Goal: Check status: Check status

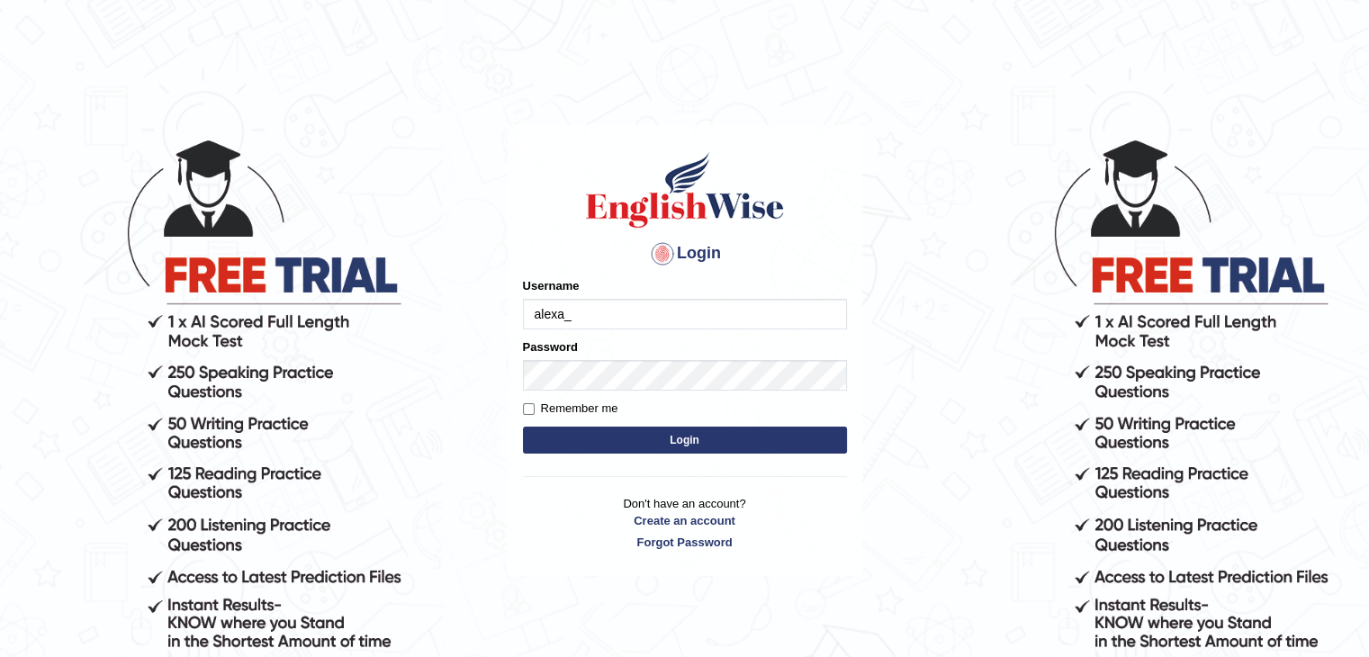
click at [736, 444] on button "Login" at bounding box center [685, 439] width 324 height 27
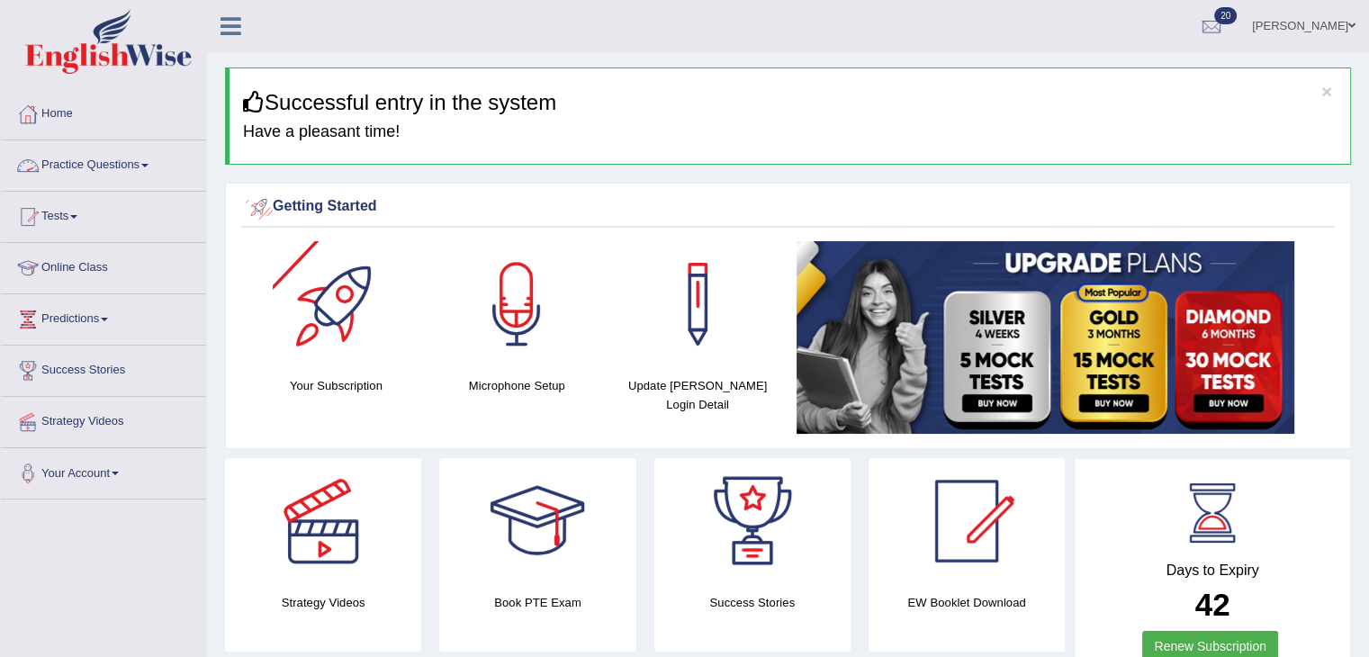
click at [135, 170] on link "Practice Questions" at bounding box center [103, 162] width 205 height 45
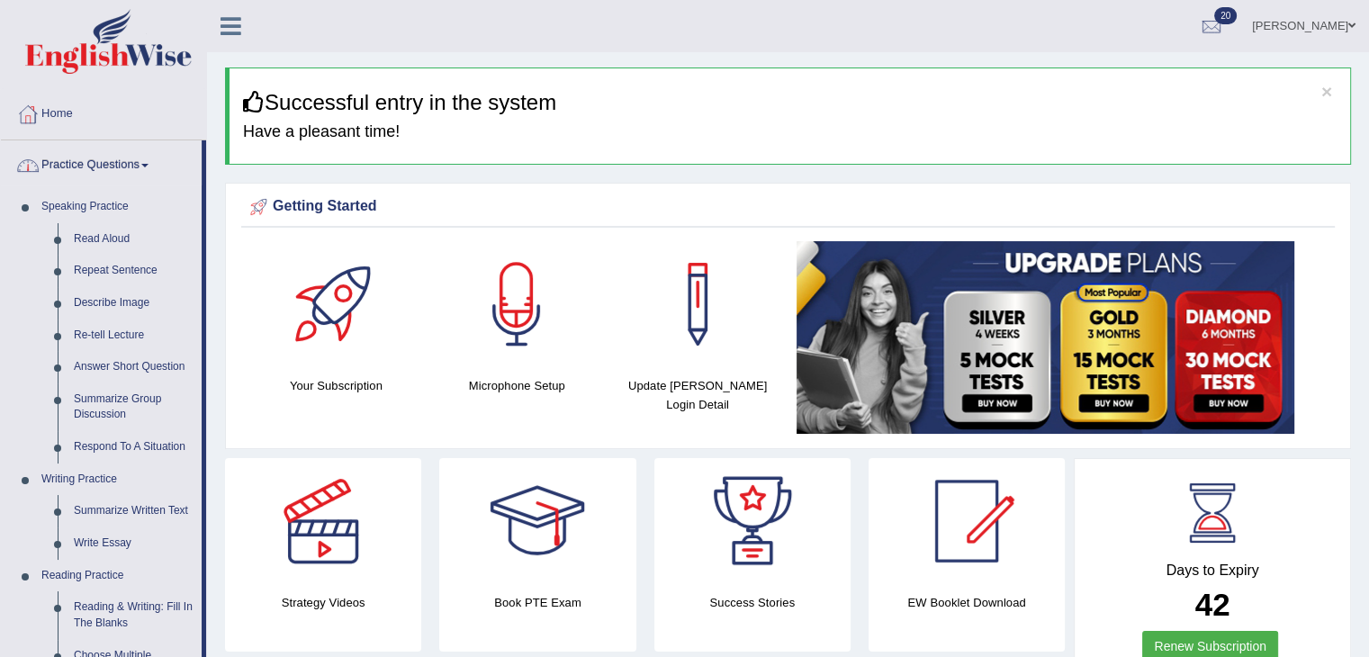
click at [135, 170] on link "Practice Questions" at bounding box center [101, 162] width 201 height 45
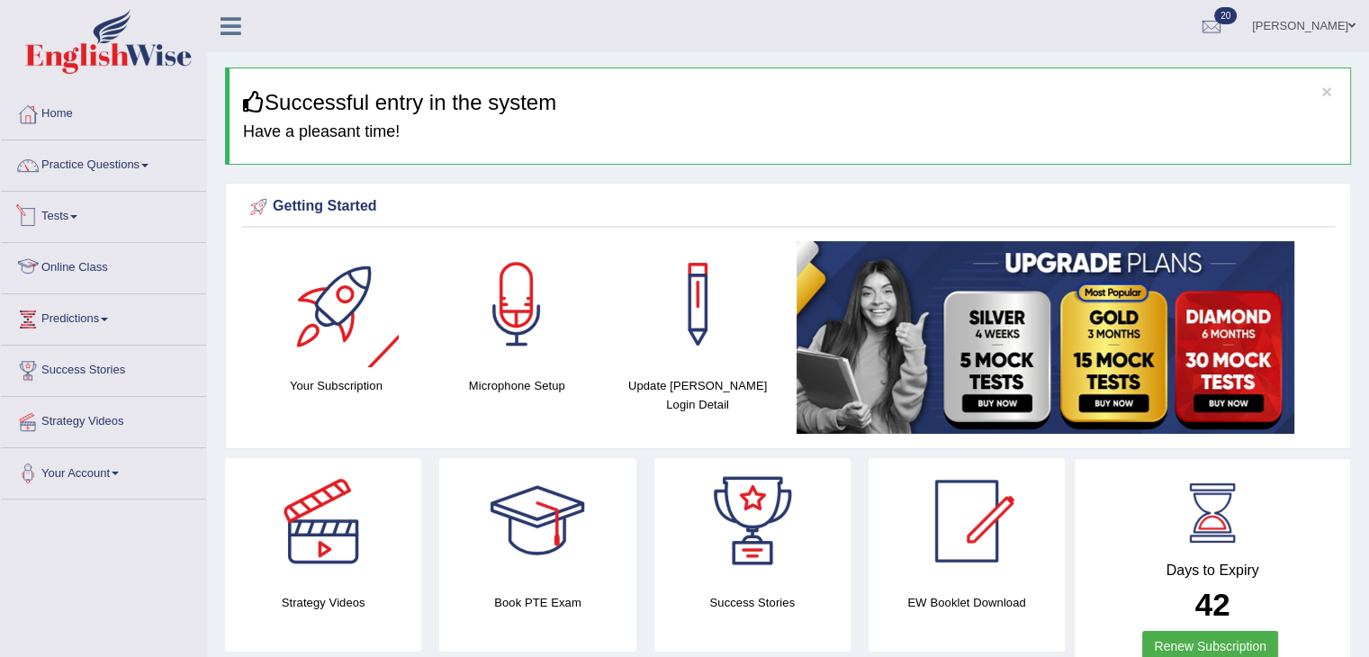
click at [72, 212] on link "Tests" at bounding box center [103, 214] width 205 height 45
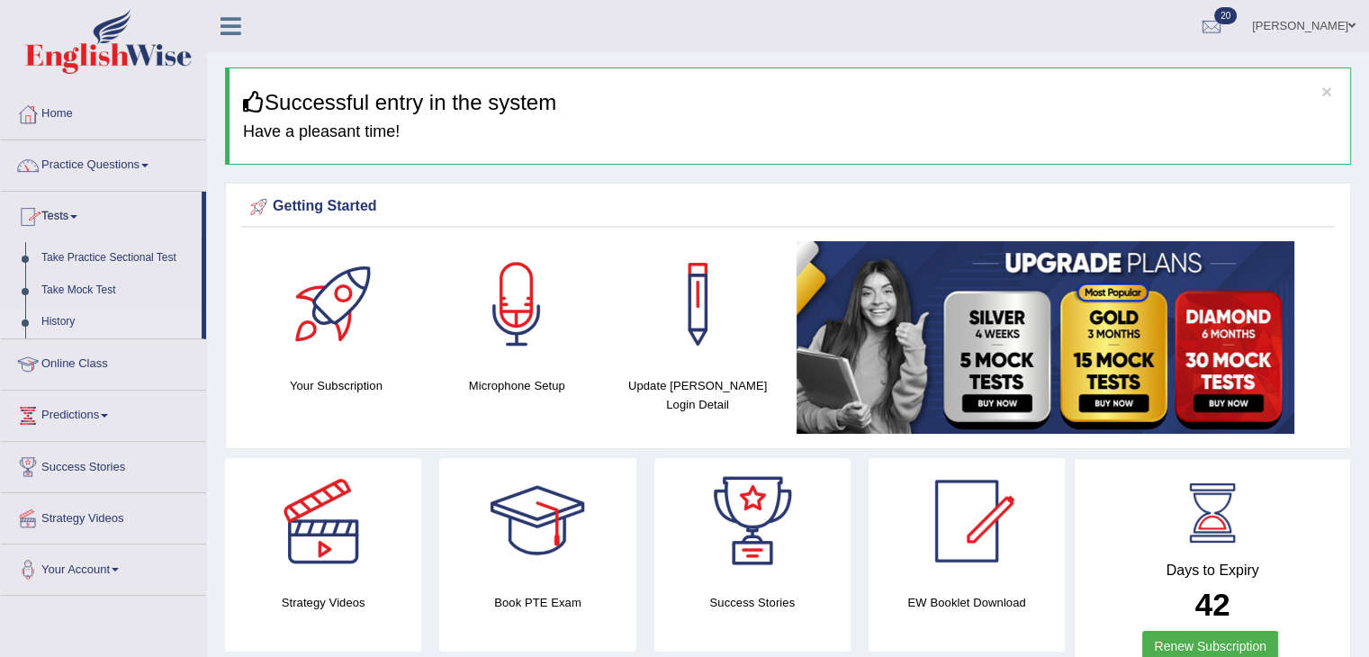
click at [75, 321] on link "History" at bounding box center [117, 322] width 168 height 32
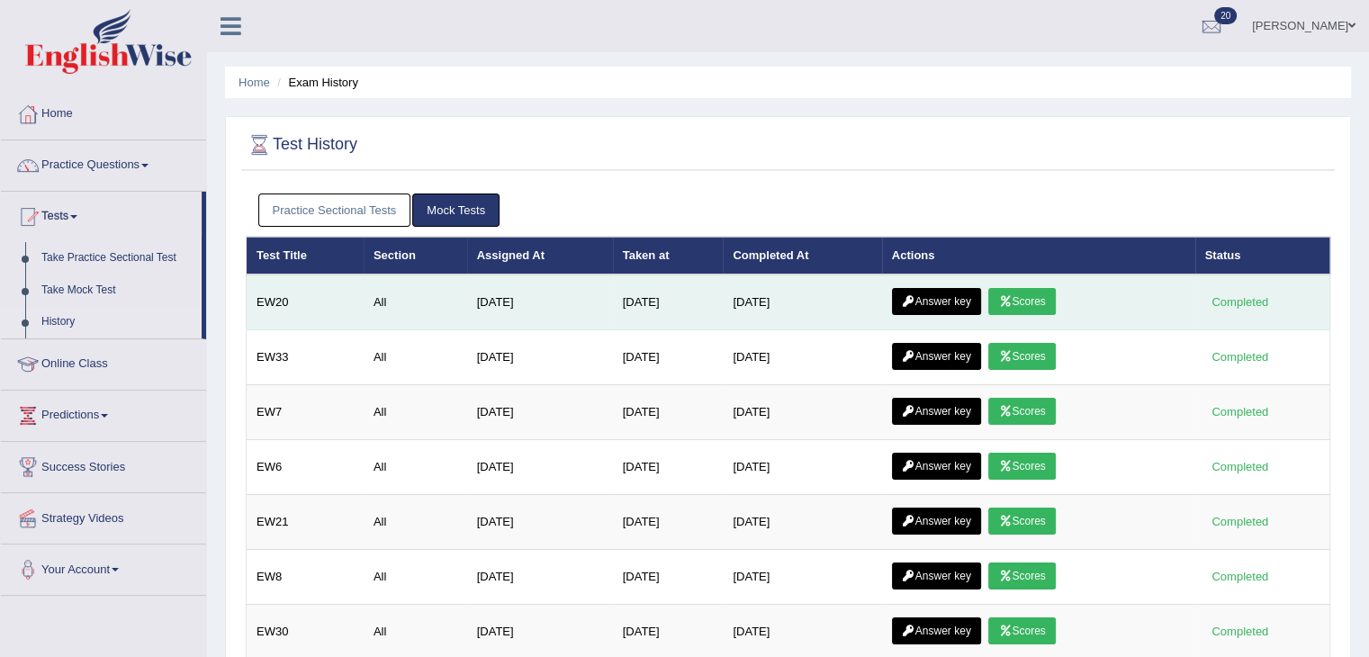
click at [1043, 288] on link "Scores" at bounding box center [1021, 301] width 67 height 27
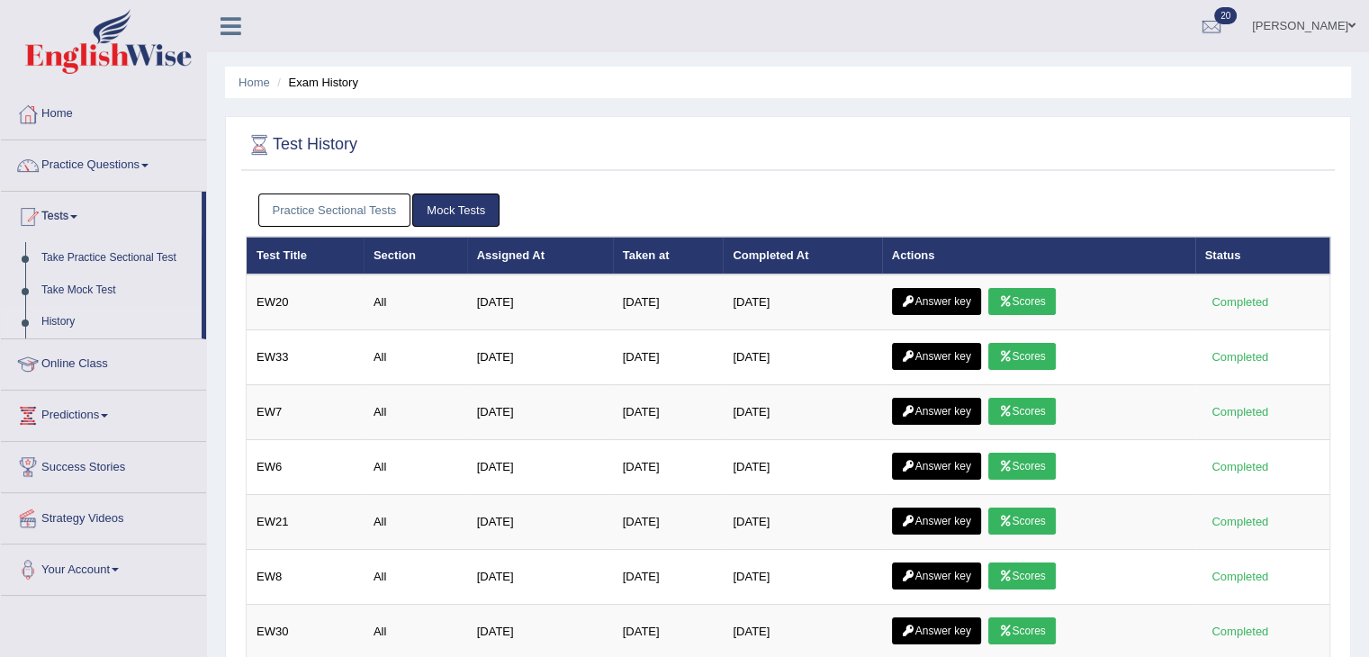
click at [914, 300] on icon at bounding box center [908, 301] width 13 height 11
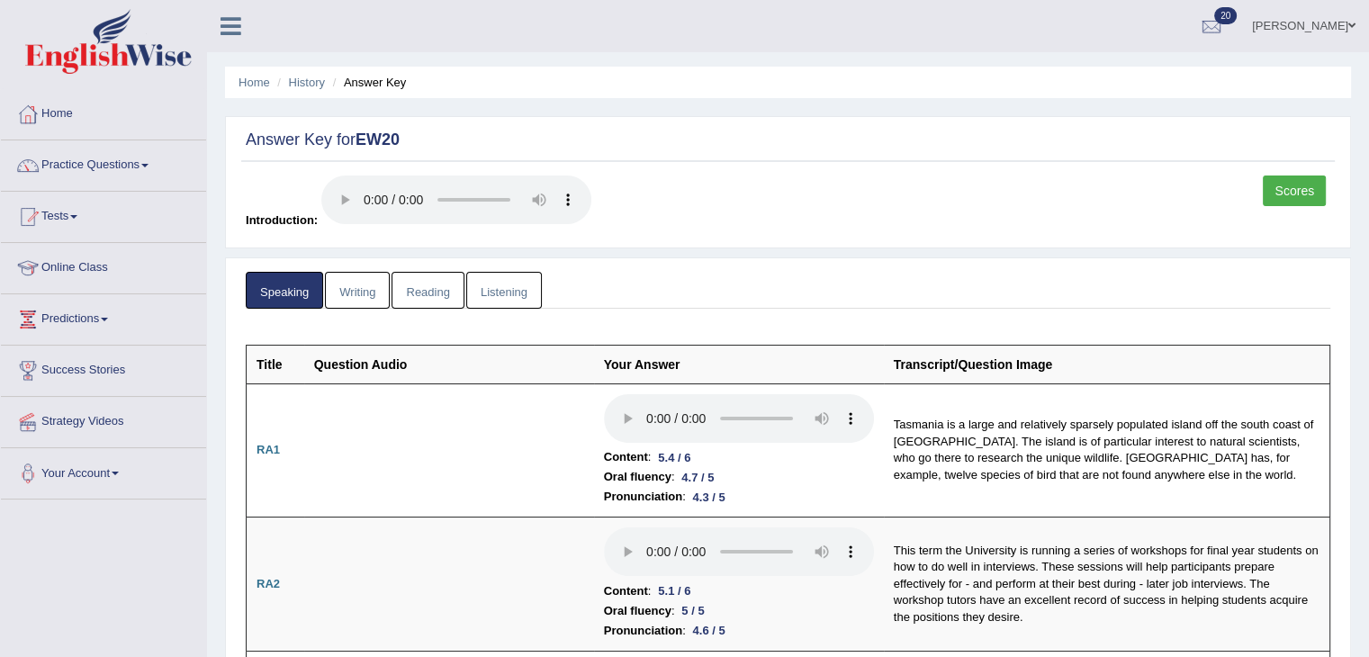
click at [428, 297] on link "Reading" at bounding box center [427, 290] width 72 height 37
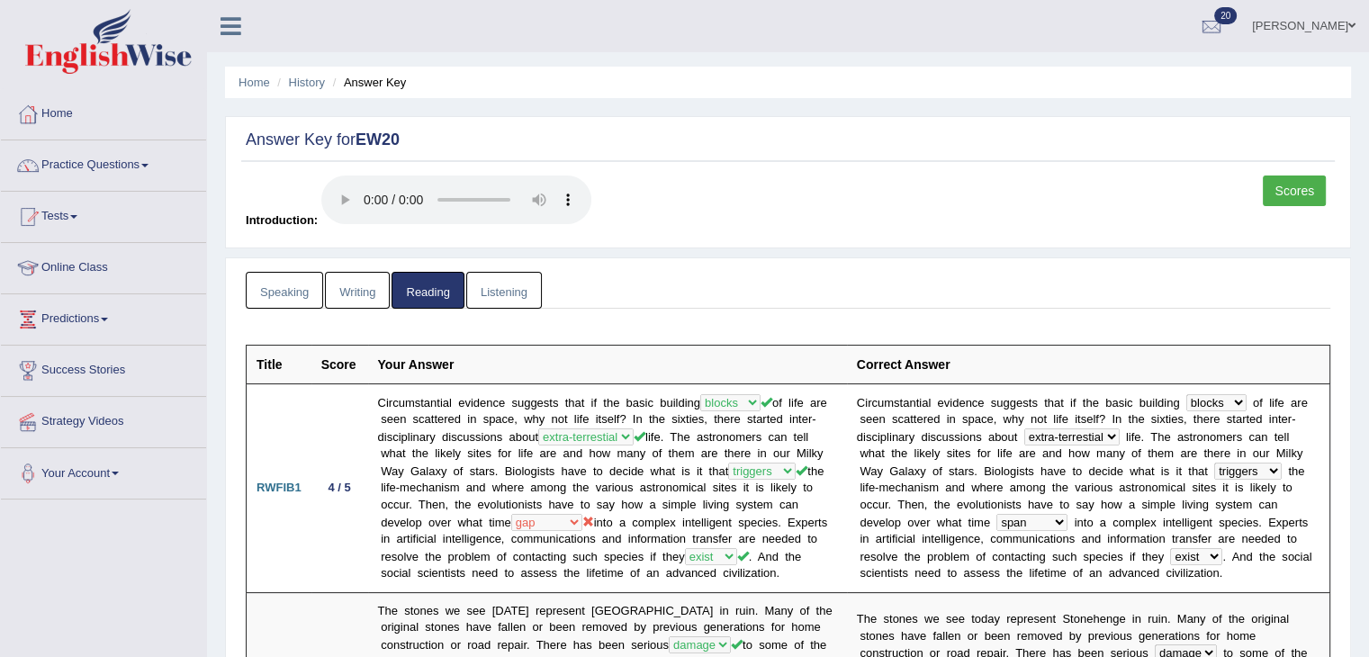
click at [520, 292] on link "Listening" at bounding box center [504, 290] width 76 height 37
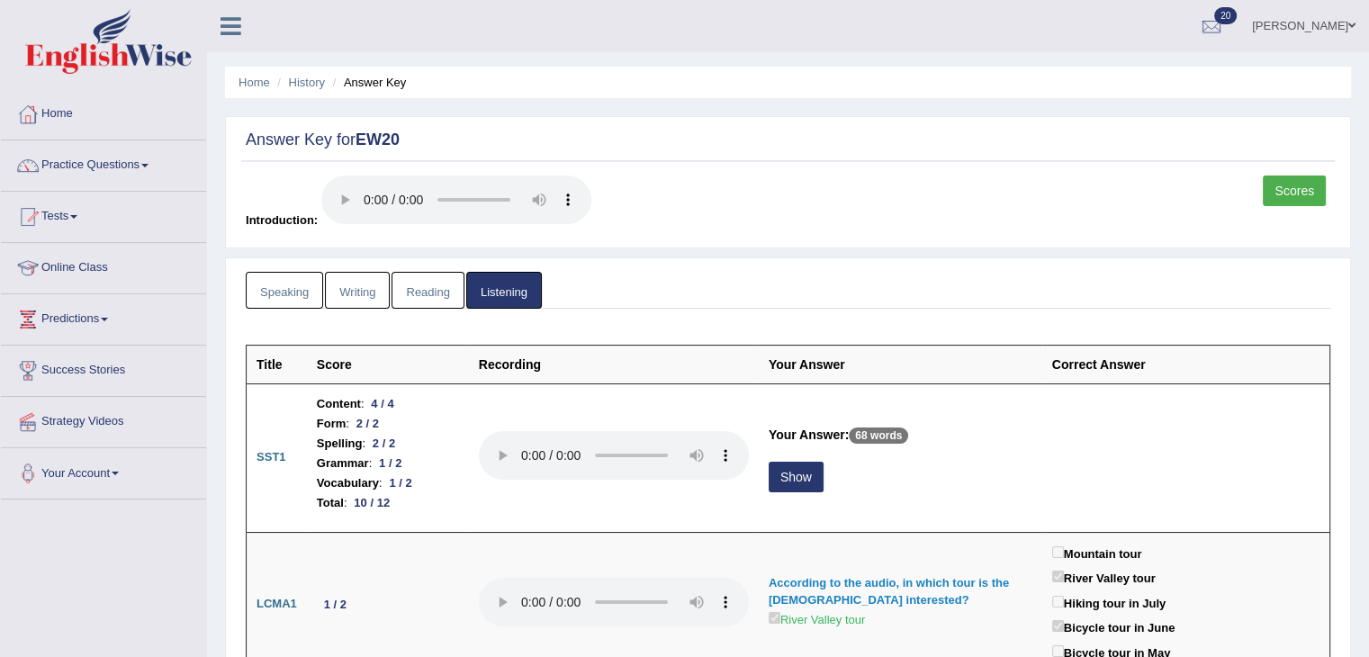
click at [420, 292] on link "Reading" at bounding box center [427, 290] width 72 height 37
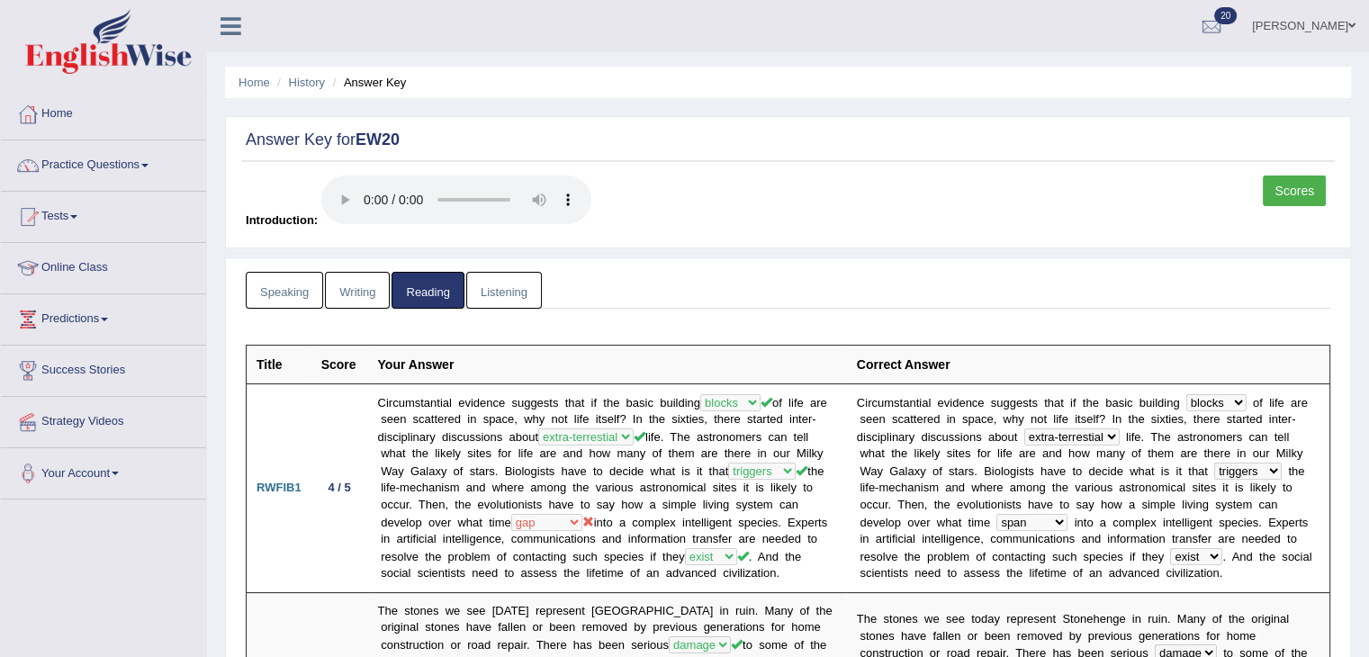
click at [371, 298] on link "Writing" at bounding box center [357, 290] width 65 height 37
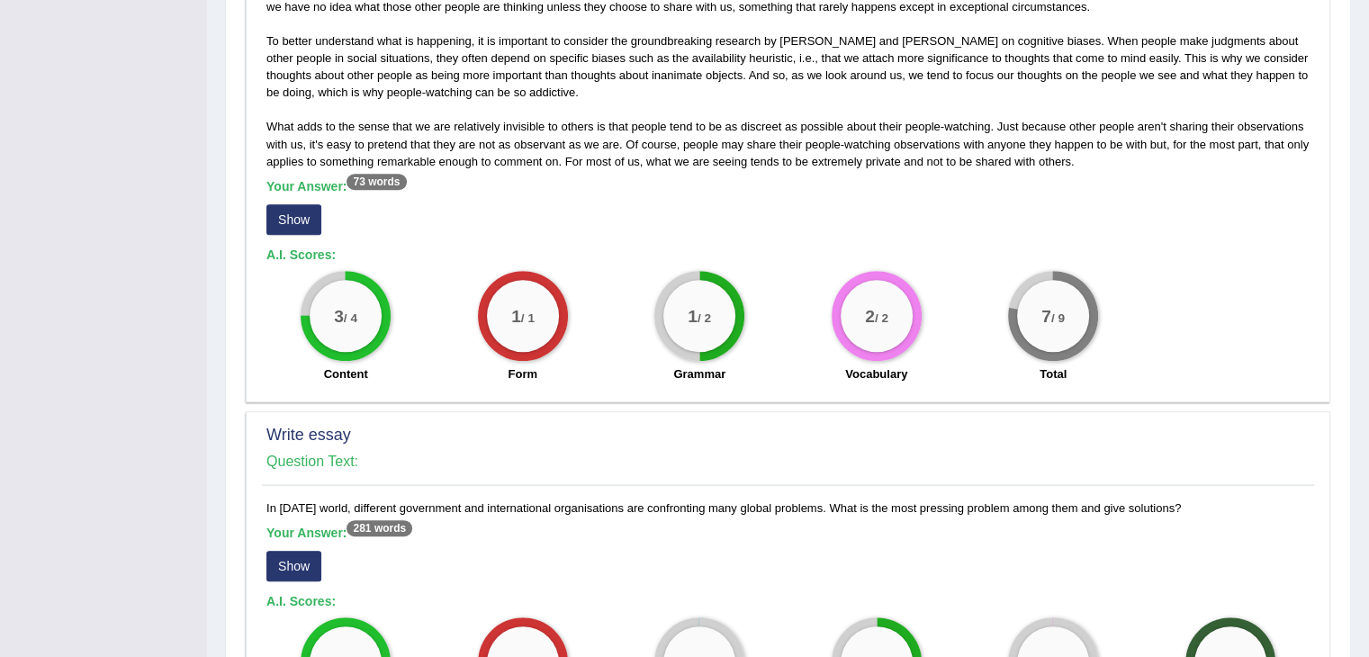
scroll to position [1327, 0]
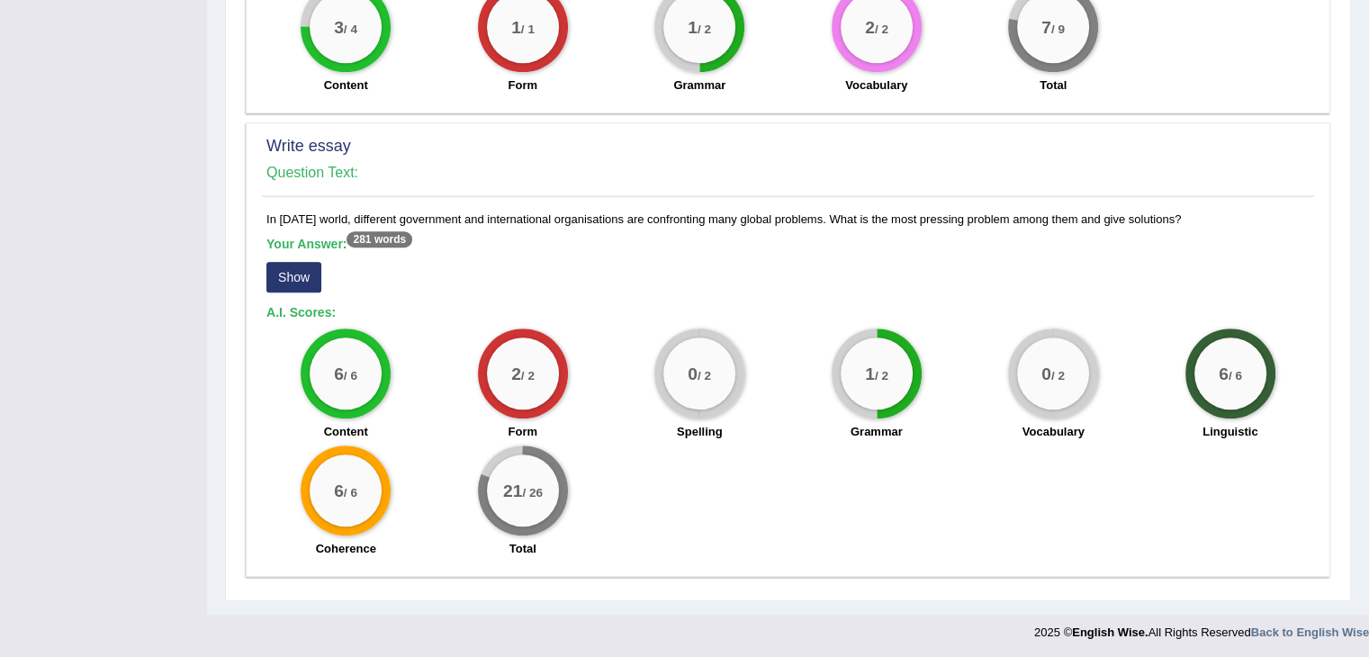
click at [284, 268] on button "Show" at bounding box center [293, 277] width 55 height 31
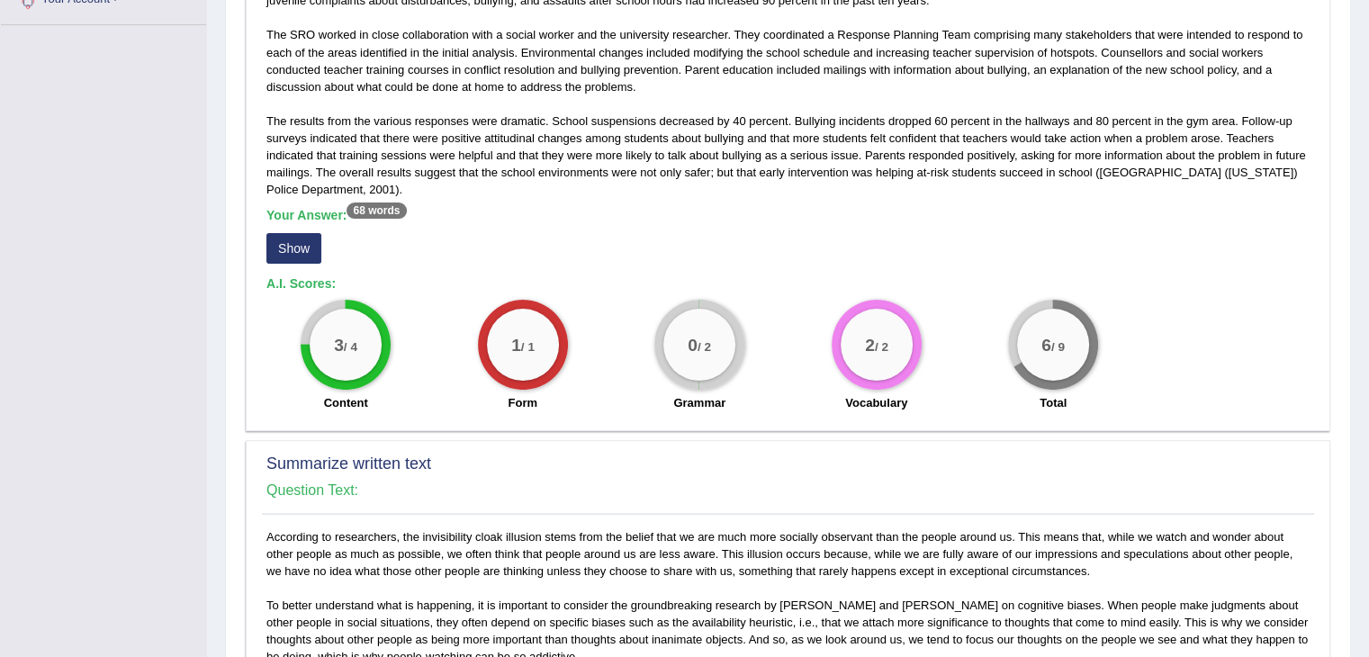
scroll to position [0, 0]
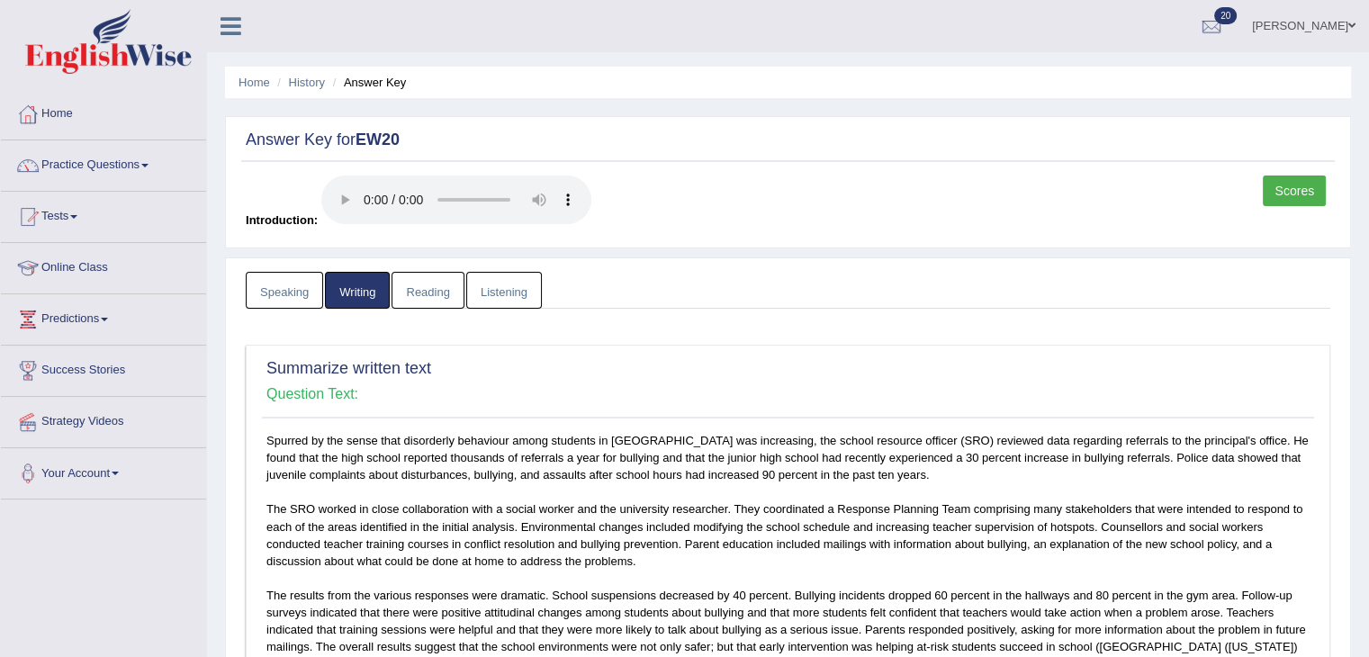
click at [415, 280] on link "Reading" at bounding box center [427, 290] width 72 height 37
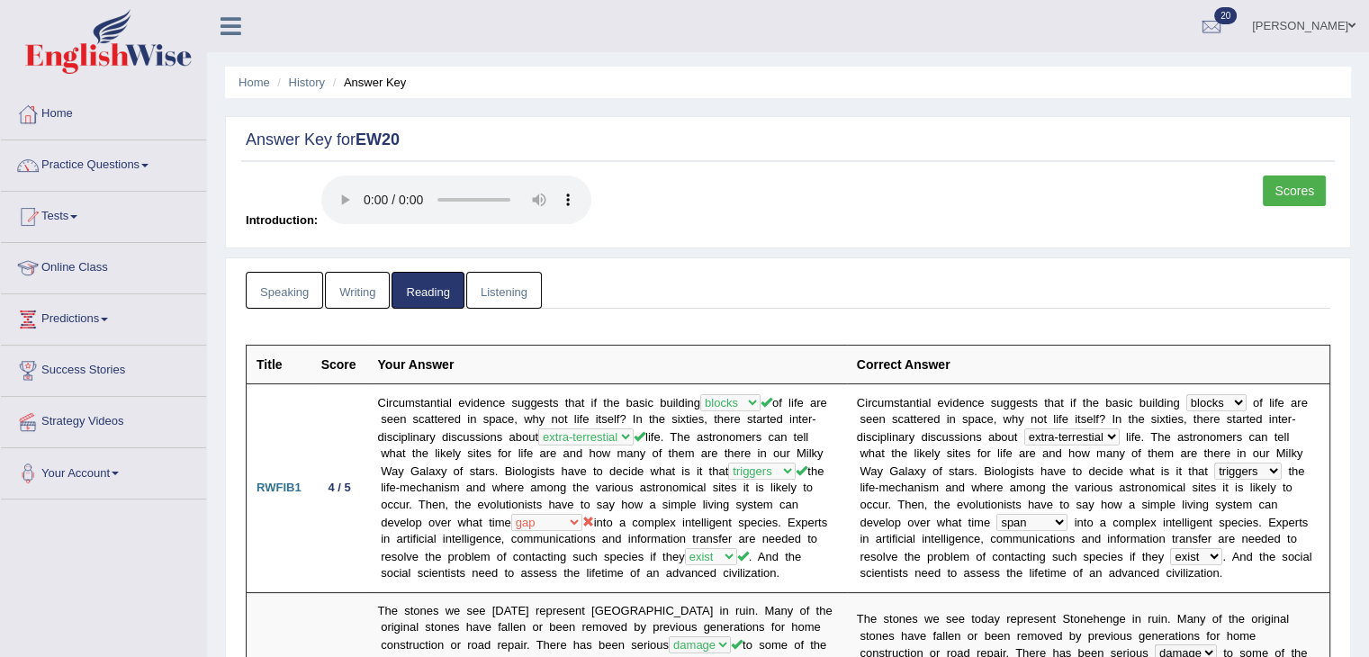
click at [1297, 182] on link "Scores" at bounding box center [1293, 190] width 63 height 31
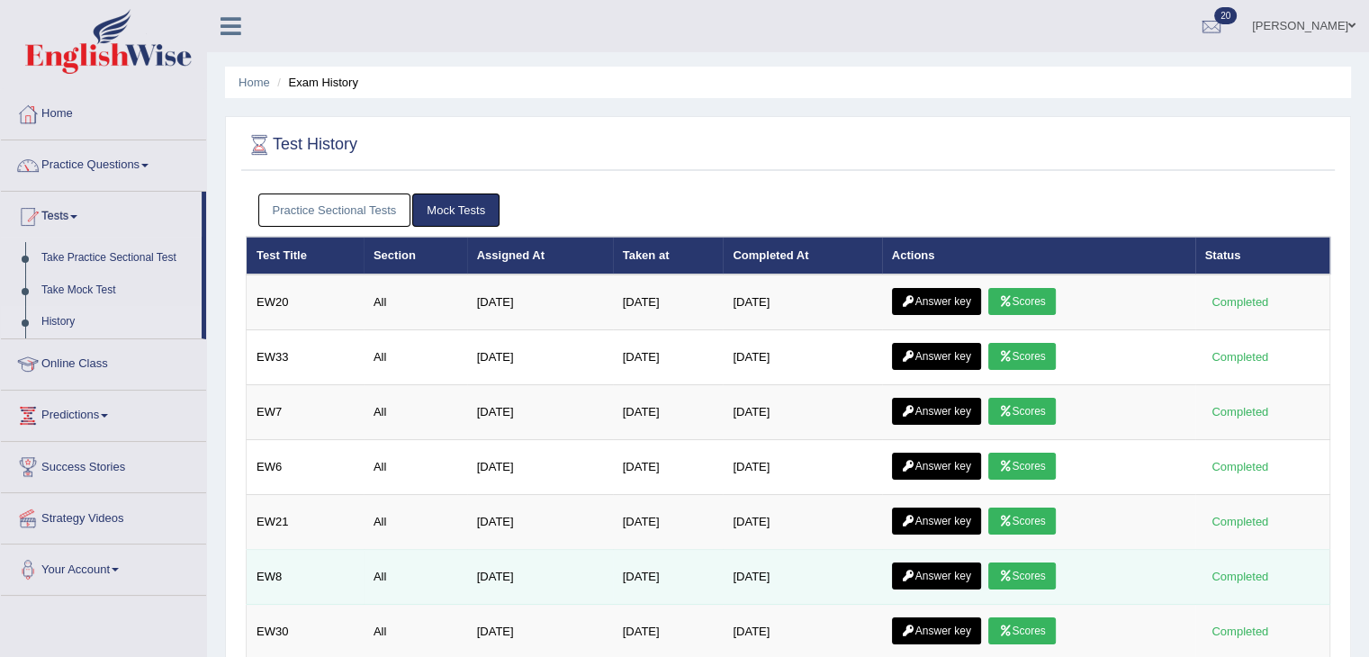
click at [1026, 564] on link "Scores" at bounding box center [1021, 575] width 67 height 27
click at [965, 571] on link "Answer key" at bounding box center [936, 575] width 89 height 27
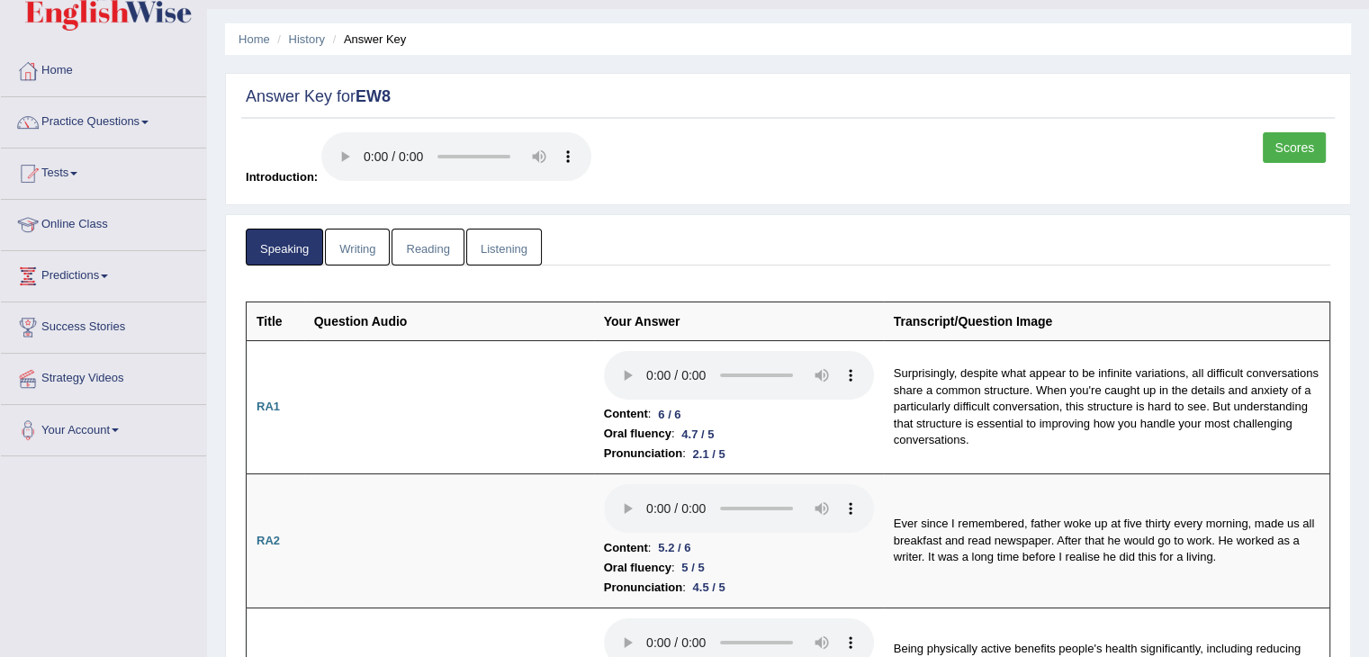
click at [442, 239] on link "Reading" at bounding box center [427, 247] width 72 height 37
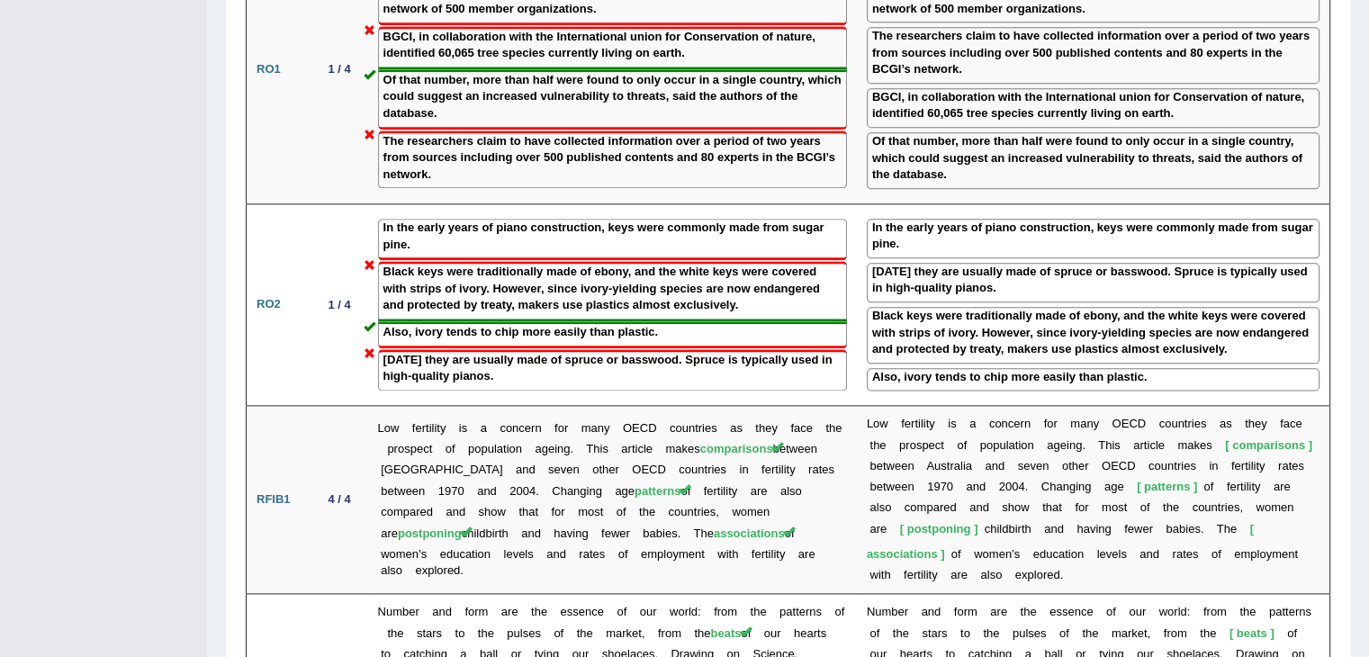
scroll to position [1375, 0]
